Goal: Task Accomplishment & Management: Use online tool/utility

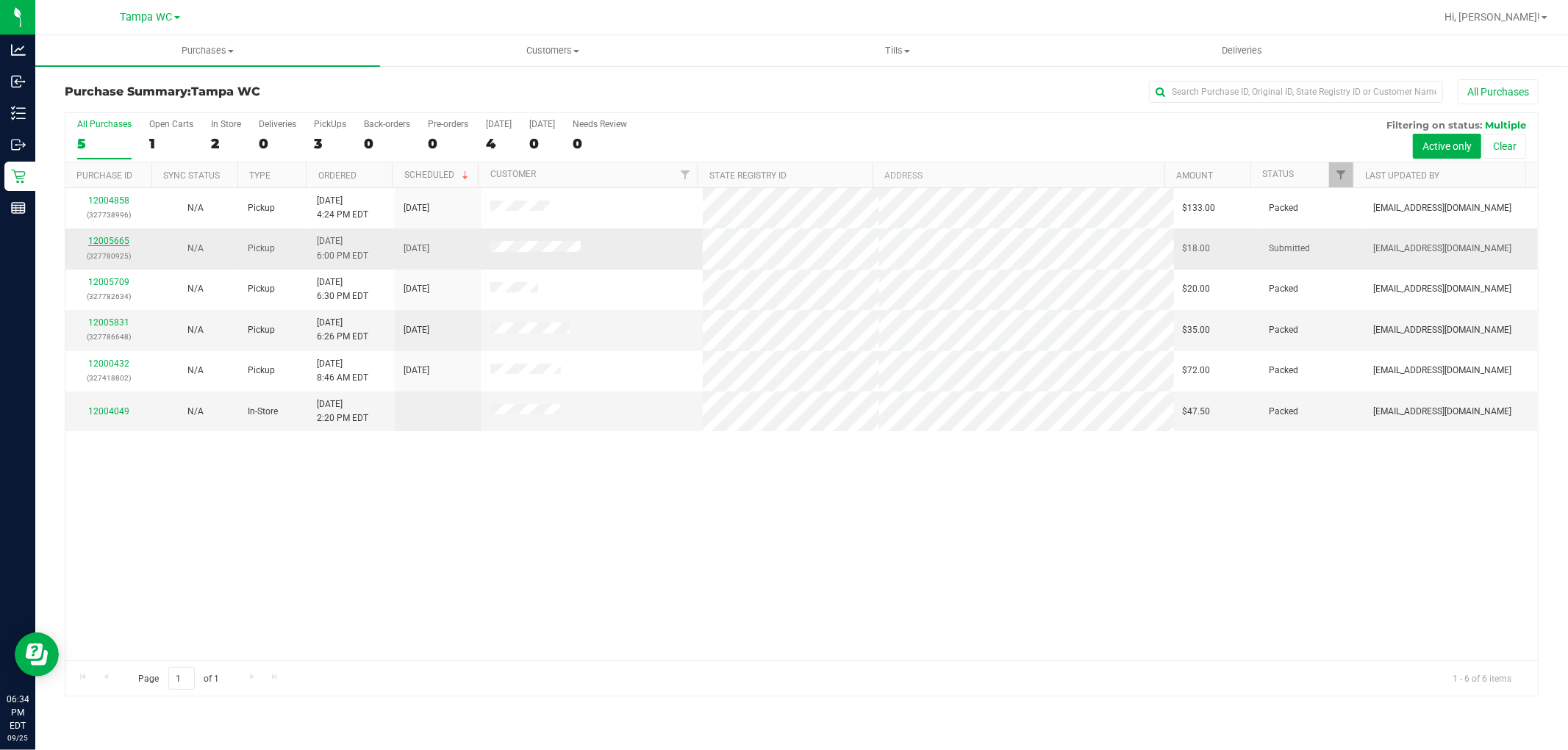
click at [120, 244] on link "12005665" at bounding box center [109, 241] width 41 height 10
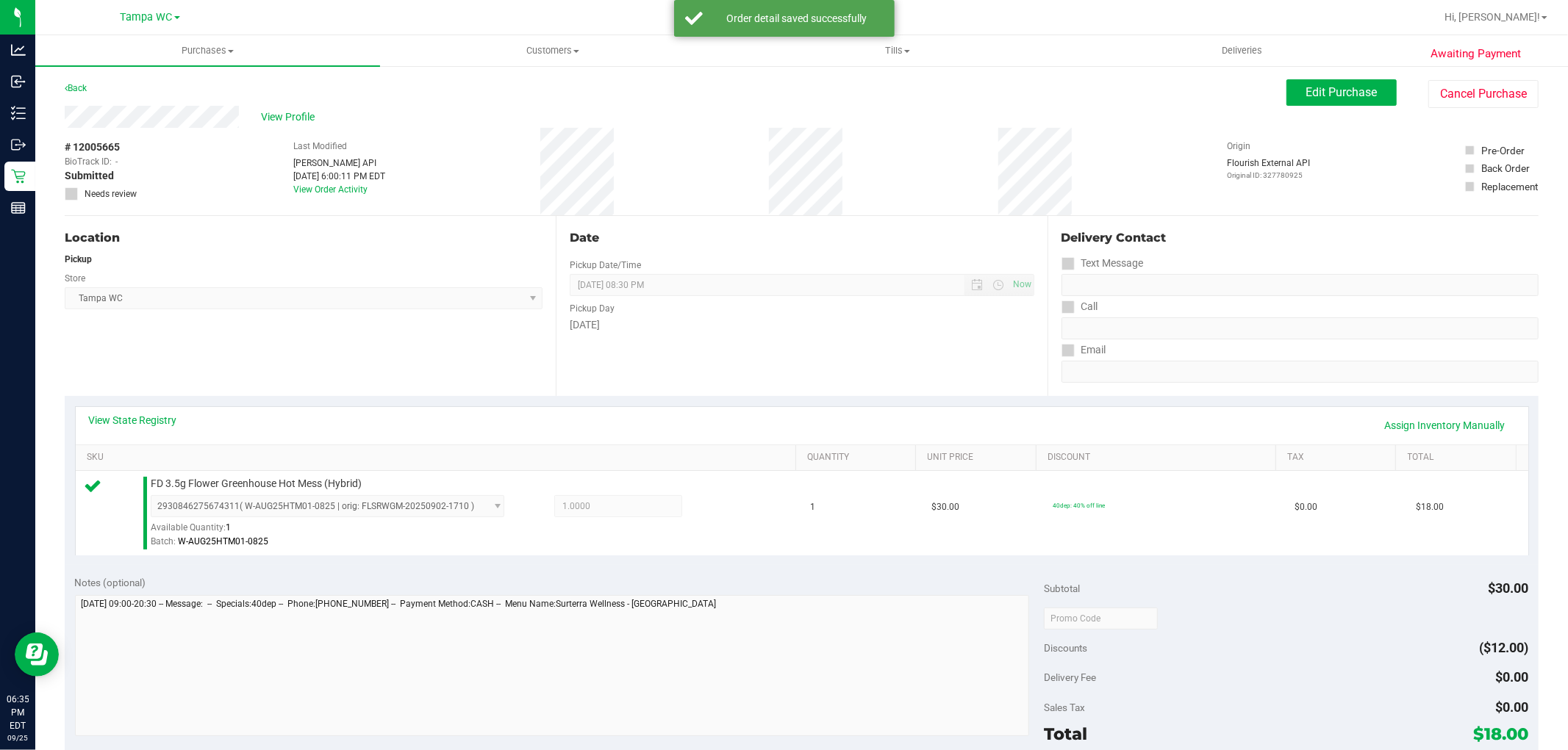
scroll to position [245, 0]
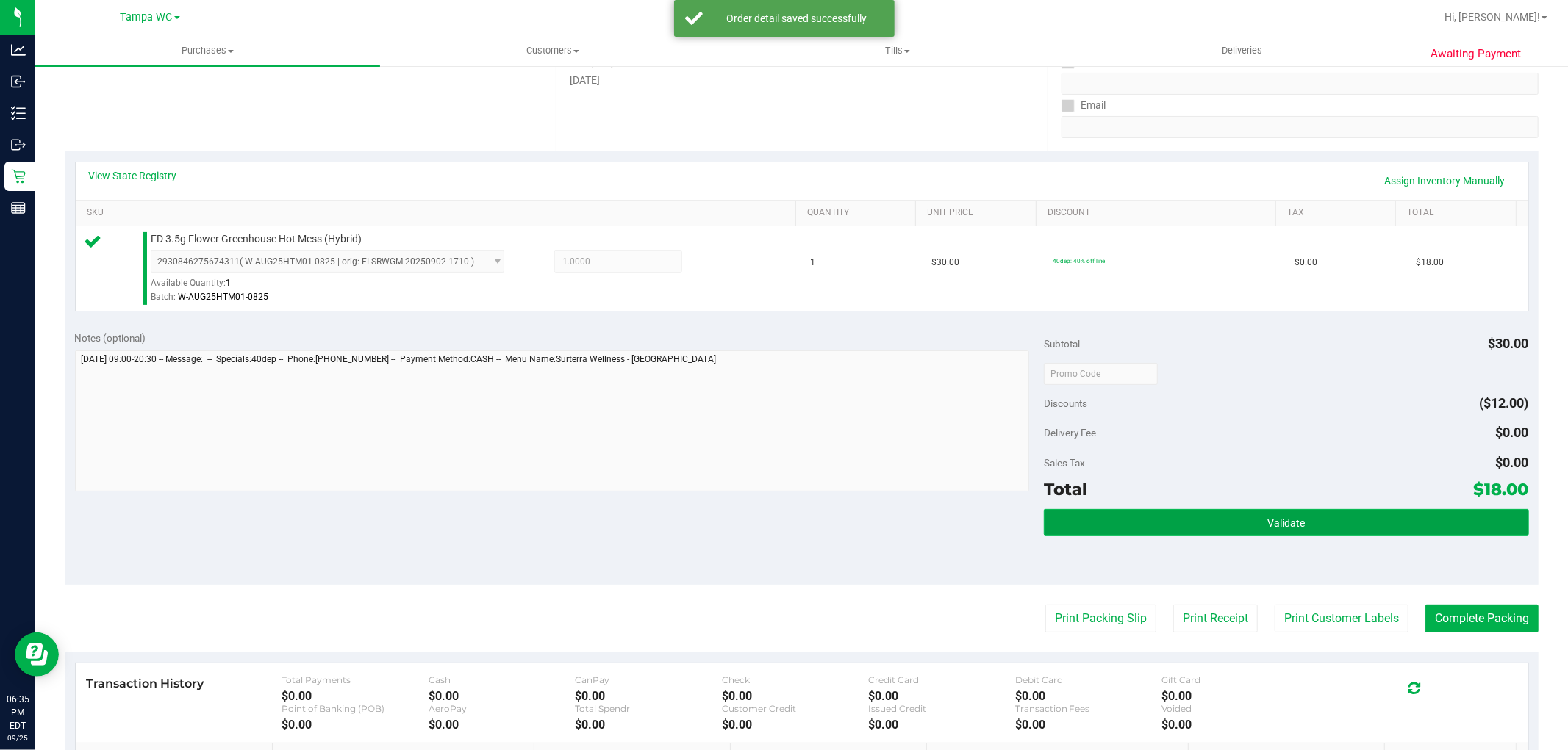
click at [1385, 527] on button "Validate" at bounding box center [1286, 523] width 485 height 26
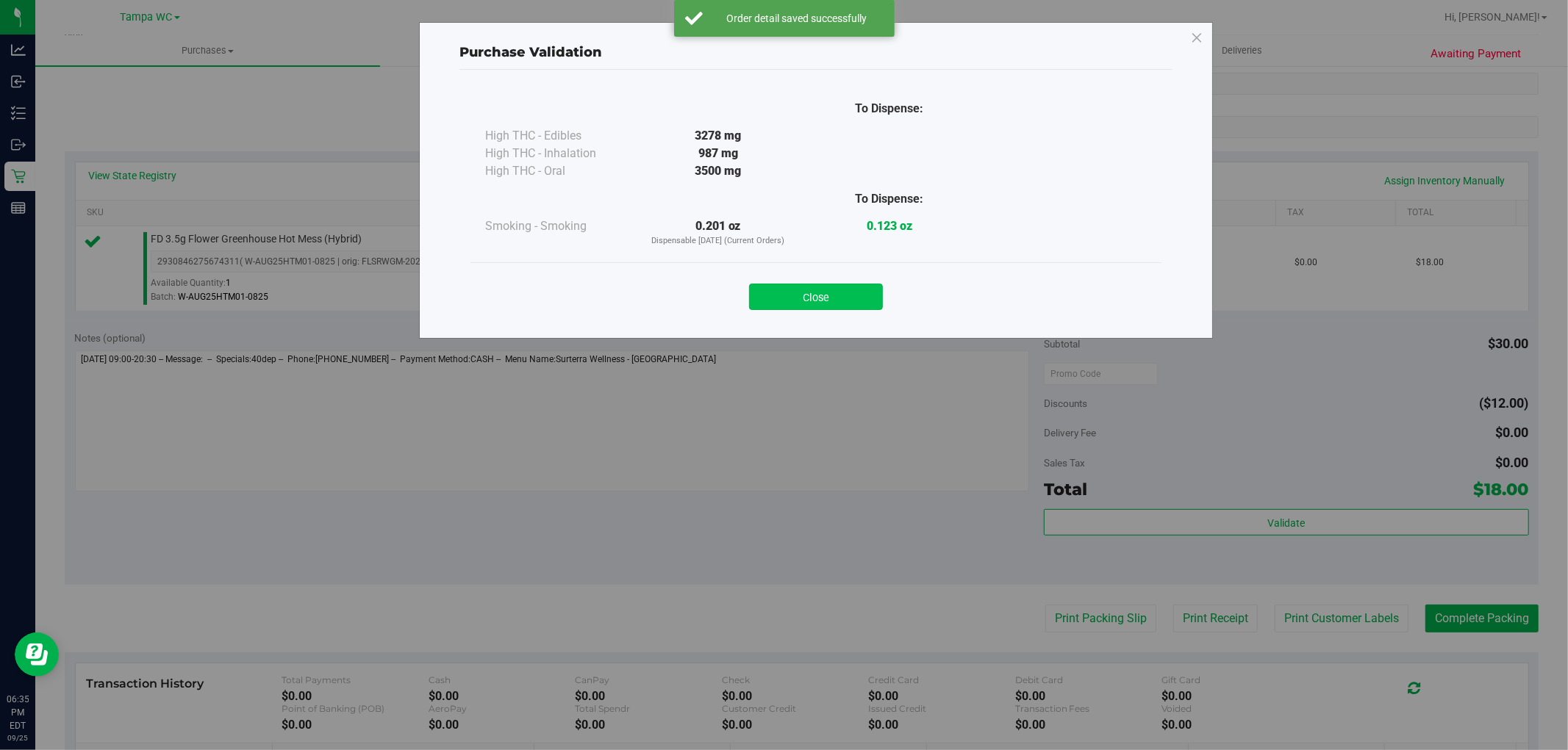
click at [827, 287] on button "Close" at bounding box center [816, 297] width 134 height 26
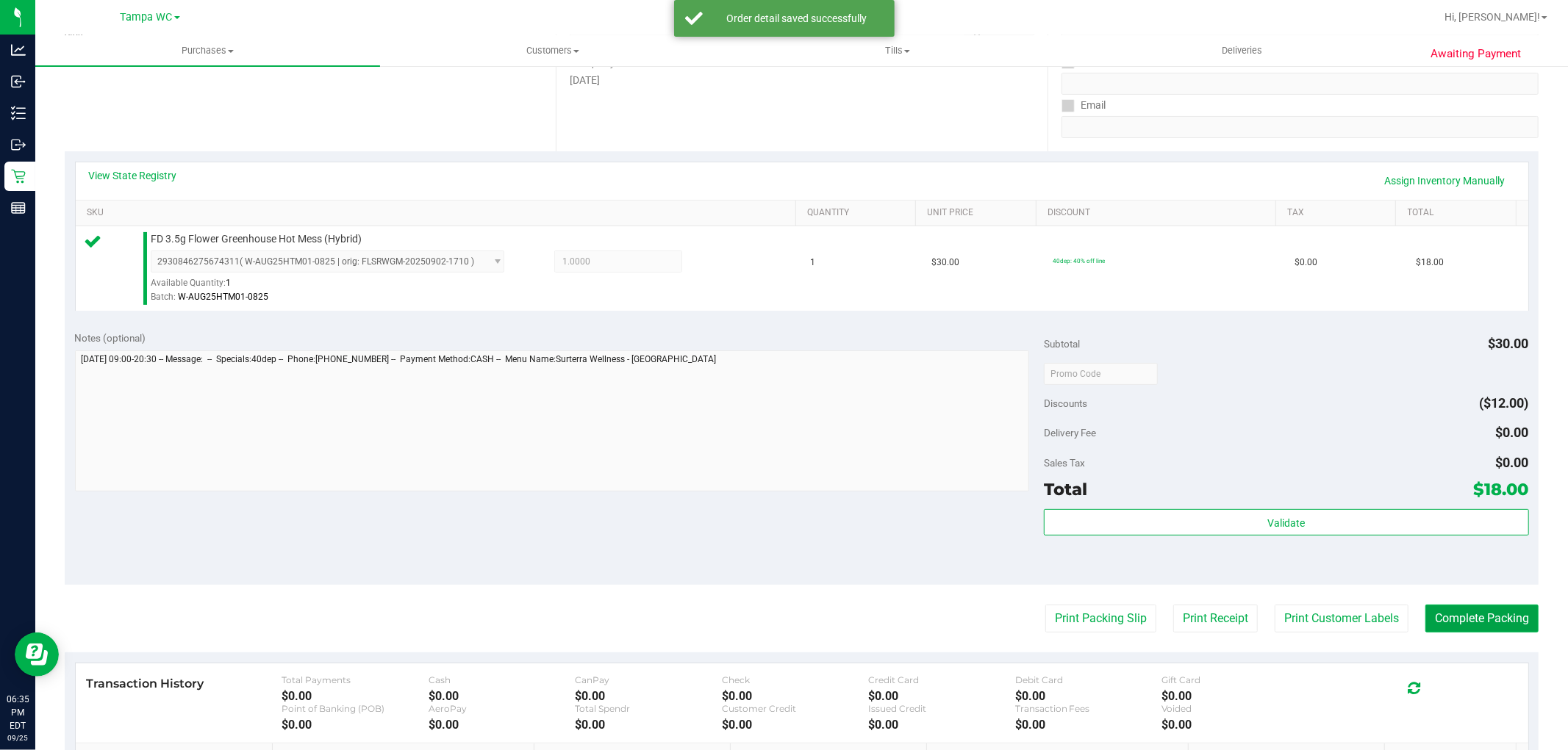
click at [1478, 610] on button "Complete Packing" at bounding box center [1482, 618] width 113 height 28
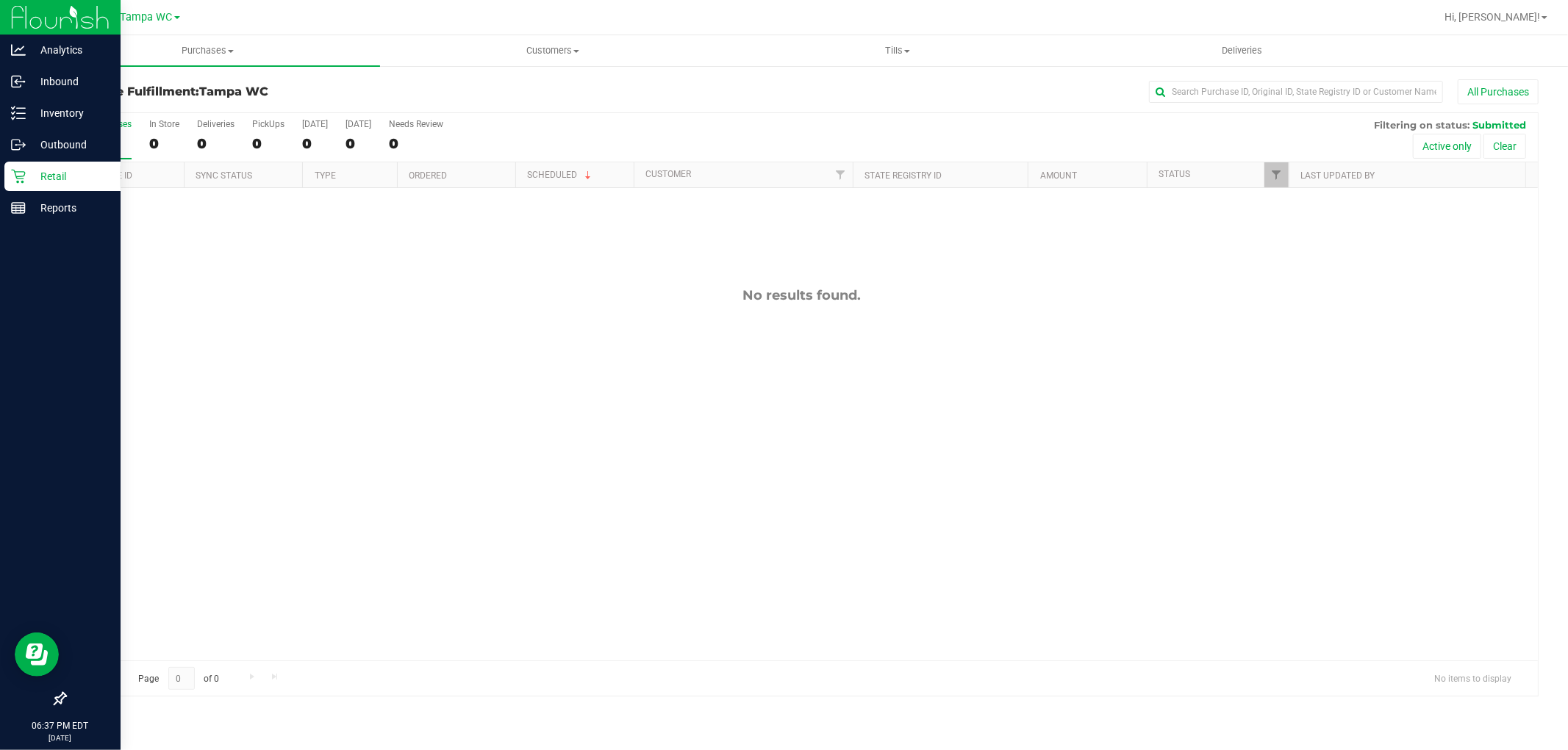
click at [44, 182] on p "Retail" at bounding box center [70, 176] width 88 height 18
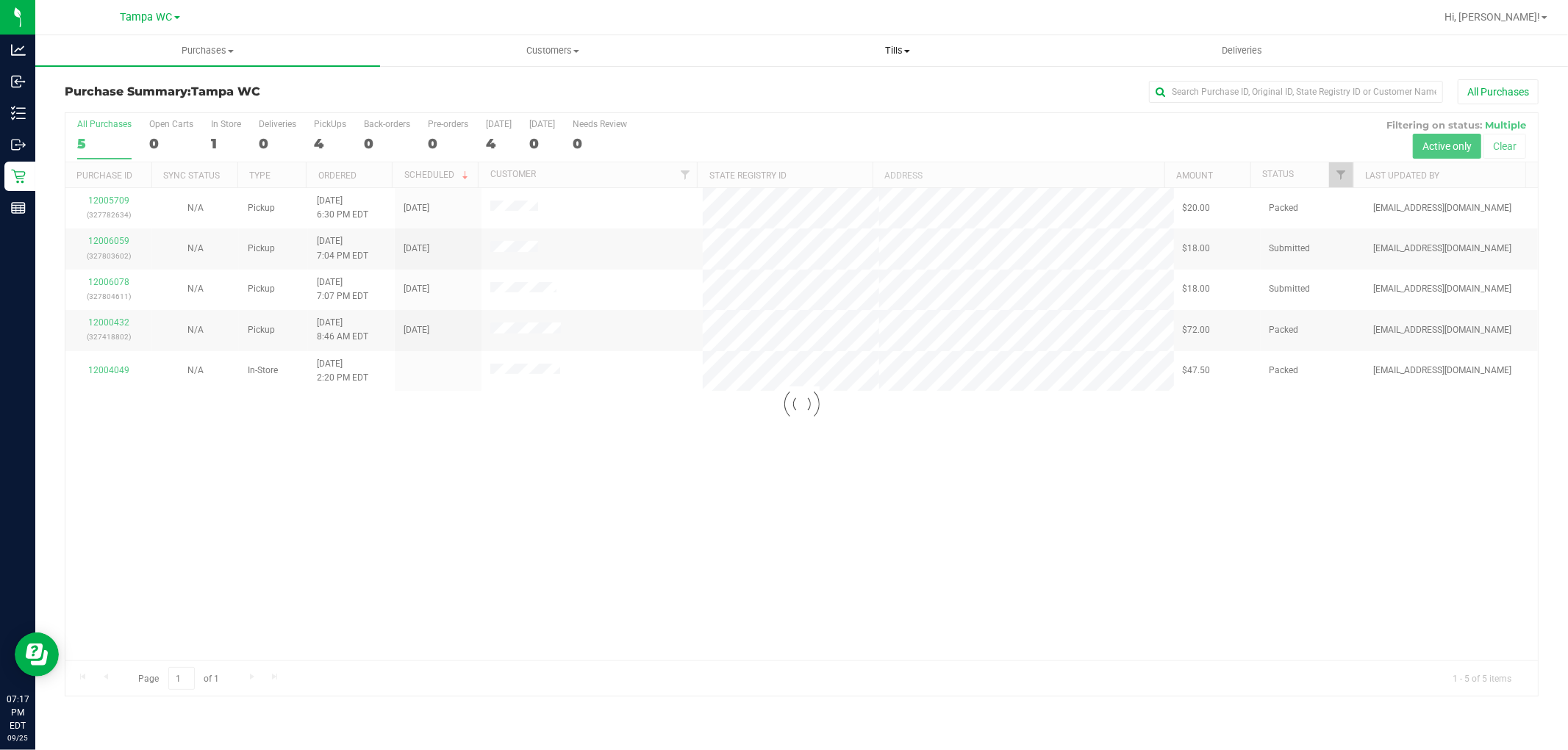
click at [914, 47] on span "Tills" at bounding box center [897, 51] width 343 height 13
click at [825, 85] on li "Manage tills" at bounding box center [897, 89] width 345 height 18
